Goal: Navigation & Orientation: Find specific page/section

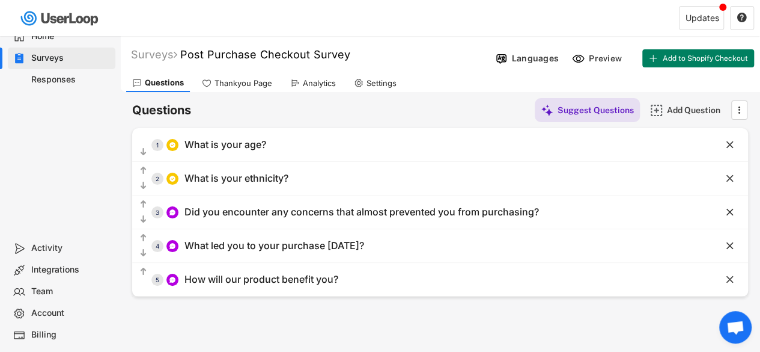
click at [58, 39] on div "Home" at bounding box center [70, 36] width 79 height 11
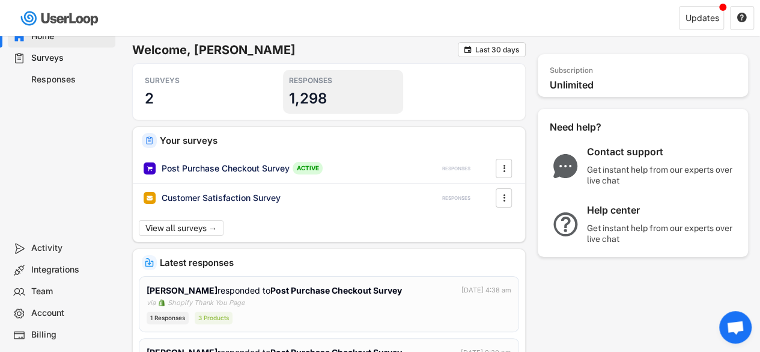
click at [323, 91] on h3 "1,298" at bounding box center [307, 98] width 37 height 19
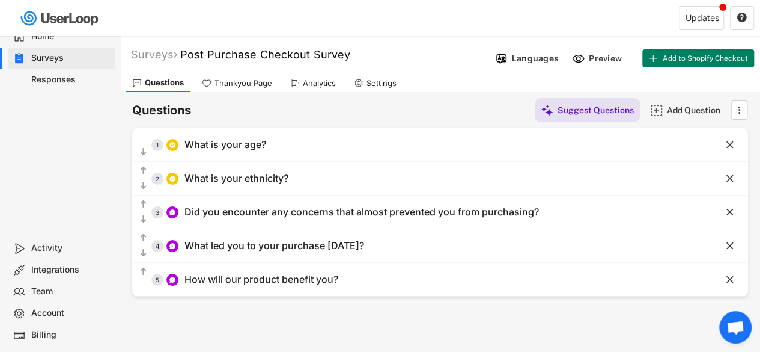
click at [73, 40] on div "Home" at bounding box center [70, 36] width 79 height 11
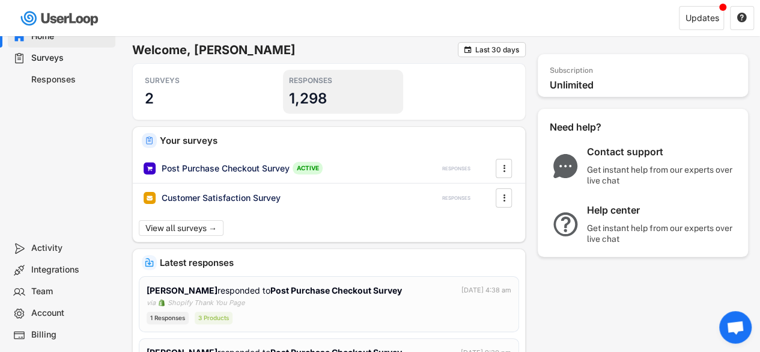
click at [348, 98] on div "RESPONSES 1,298" at bounding box center [343, 92] width 120 height 44
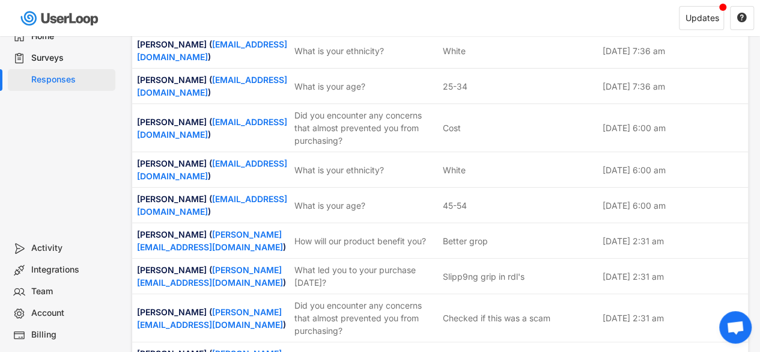
scroll to position [2166, 0]
